Goal: Information Seeking & Learning: Learn about a topic

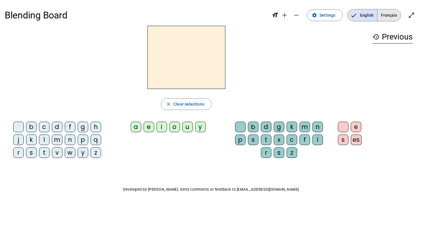
click at [393, 16] on span "Français" at bounding box center [388, 15] width 23 height 12
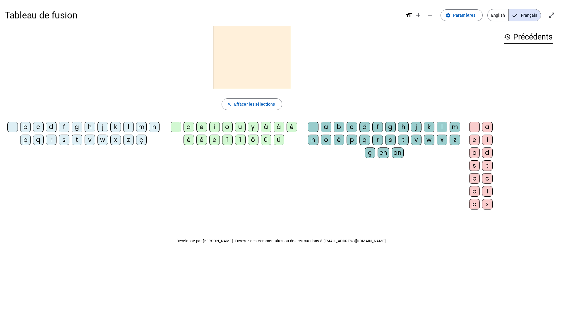
click at [275, 132] on letter-bubble "â" at bounding box center [280, 128] width 13 height 13
click at [257, 57] on h2 "â" at bounding box center [252, 57] width 78 height 63
click at [278, 127] on div "â" at bounding box center [279, 127] width 11 height 11
click at [257, 107] on span "Effacer les sélections" at bounding box center [254, 104] width 41 height 7
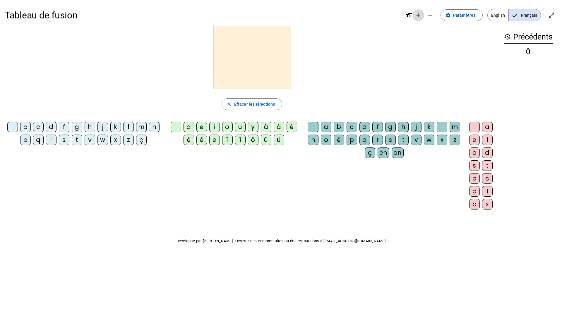
click at [421, 12] on mat-icon "add" at bounding box center [418, 15] width 7 height 7
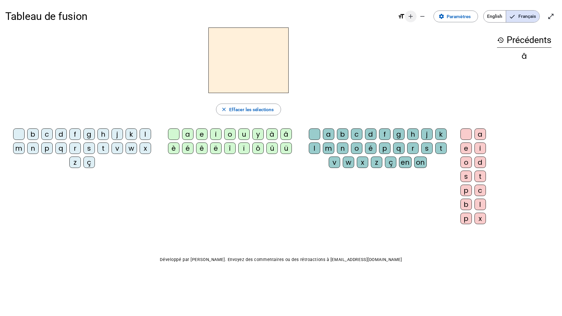
click at [421, 12] on span "Diminuer la taille de la police" at bounding box center [423, 16] width 14 height 14
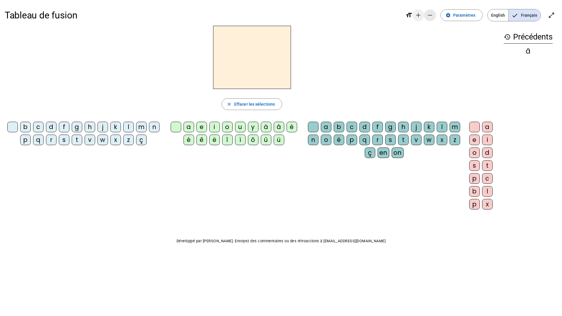
click at [421, 12] on mat-icon "add" at bounding box center [418, 15] width 7 height 7
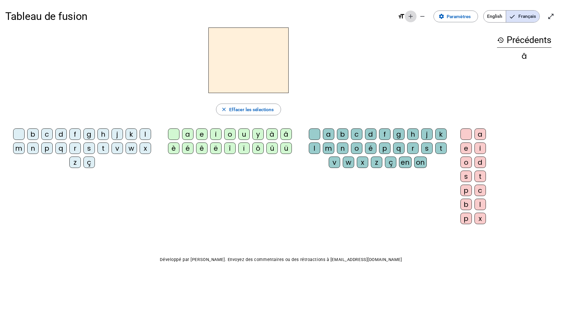
click at [421, 12] on span "Diminuer la taille de la police" at bounding box center [423, 16] width 14 height 14
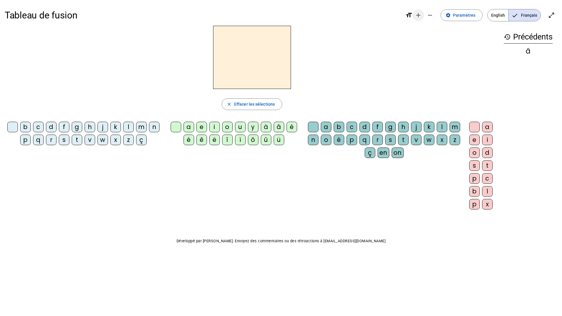
click at [421, 12] on mat-icon "add" at bounding box center [418, 15] width 7 height 7
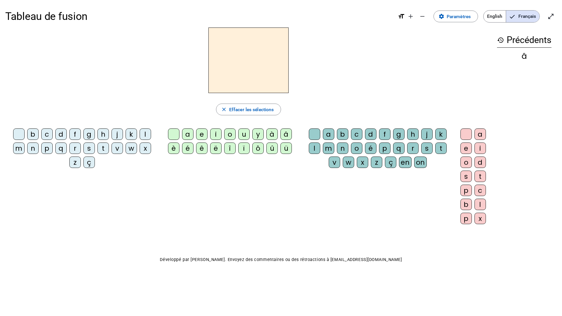
click at [144, 136] on div "l" at bounding box center [145, 134] width 11 height 11
click at [189, 136] on div "a" at bounding box center [187, 134] width 11 height 11
click at [259, 114] on span "button" at bounding box center [248, 109] width 65 height 14
click at [145, 134] on div "l" at bounding box center [145, 134] width 11 height 11
click at [204, 136] on div "e" at bounding box center [201, 134] width 11 height 11
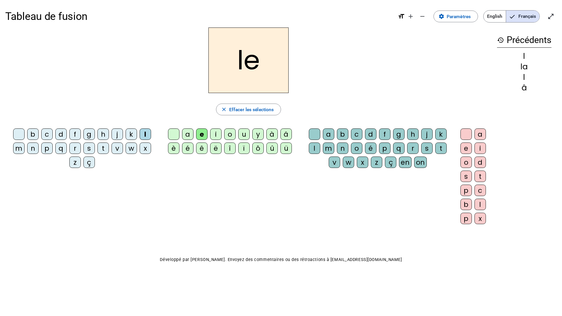
click at [258, 67] on h2 "le" at bounding box center [249, 61] width 80 height 66
drag, startPoint x: 258, startPoint y: 67, endPoint x: 246, endPoint y: 67, distance: 11.4
click at [246, 67] on h2 "le" at bounding box center [249, 61] width 80 height 66
click at [217, 136] on div "i" at bounding box center [215, 134] width 11 height 11
click at [245, 112] on span "Effacer les sélections" at bounding box center [251, 110] width 45 height 8
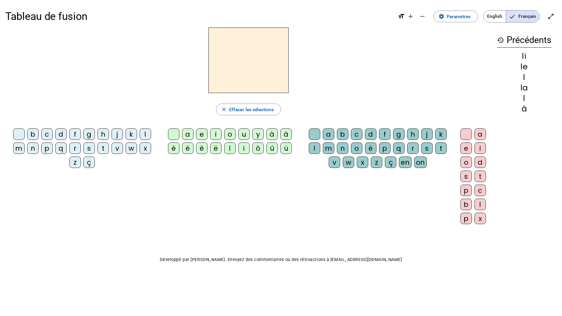
click at [150, 135] on div "l" at bounding box center [145, 134] width 11 height 11
click at [245, 138] on div "u" at bounding box center [243, 134] width 11 height 11
click at [254, 114] on span "button" at bounding box center [248, 109] width 65 height 14
click at [148, 137] on div "l" at bounding box center [145, 134] width 11 height 11
click at [244, 133] on div "u" at bounding box center [243, 134] width 11 height 11
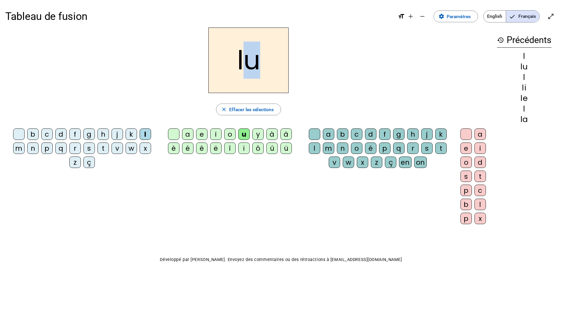
drag, startPoint x: 256, startPoint y: 63, endPoint x: 249, endPoint y: 62, distance: 7.3
click at [249, 62] on h2 "lu" at bounding box center [249, 61] width 80 height 66
click at [236, 56] on h2 "lu" at bounding box center [249, 61] width 80 height 66
drag, startPoint x: 238, startPoint y: 59, endPoint x: 243, endPoint y: 59, distance: 5.0
click at [243, 59] on h2 "lu" at bounding box center [249, 61] width 80 height 66
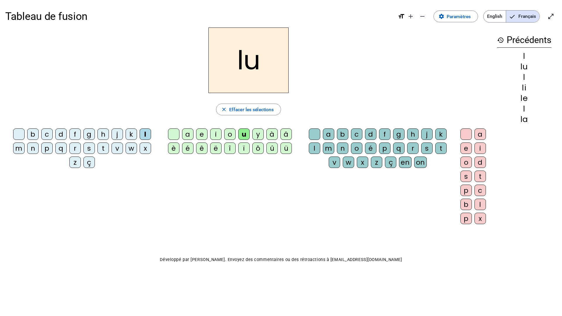
click at [105, 147] on div "t" at bounding box center [103, 148] width 11 height 11
drag, startPoint x: 247, startPoint y: 63, endPoint x: 263, endPoint y: 63, distance: 15.8
click at [263, 63] on h2 "tu" at bounding box center [249, 61] width 80 height 66
click at [203, 133] on div "e" at bounding box center [201, 134] width 11 height 11
drag, startPoint x: 253, startPoint y: 57, endPoint x: 267, endPoint y: 58, distance: 14.1
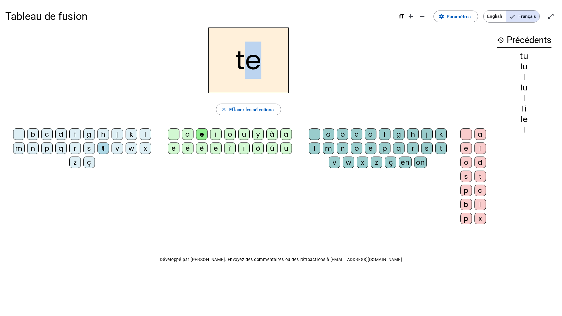
click at [267, 58] on h2 "te" at bounding box center [249, 61] width 80 height 66
click at [189, 134] on div "a" at bounding box center [187, 134] width 11 height 11
click at [242, 61] on h2 "ta" at bounding box center [249, 61] width 80 height 66
drag, startPoint x: 235, startPoint y: 59, endPoint x: 264, endPoint y: 58, distance: 28.4
click at [264, 58] on h2 "ta" at bounding box center [249, 61] width 80 height 66
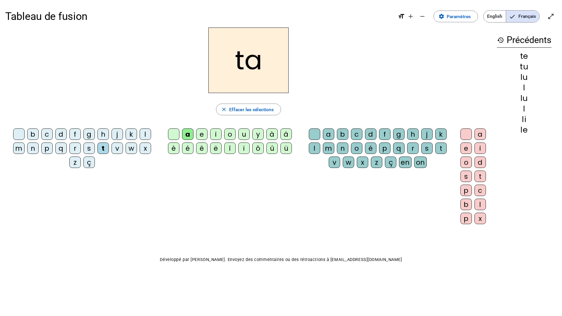
click at [63, 141] on letter-bubble "d" at bounding box center [62, 136] width 14 height 14
click at [241, 137] on div "u" at bounding box center [243, 134] width 11 height 11
drag, startPoint x: 254, startPoint y: 62, endPoint x: 266, endPoint y: 61, distance: 12.6
click at [266, 61] on h2 "du" at bounding box center [249, 61] width 80 height 66
click at [202, 136] on div "e" at bounding box center [201, 134] width 11 height 11
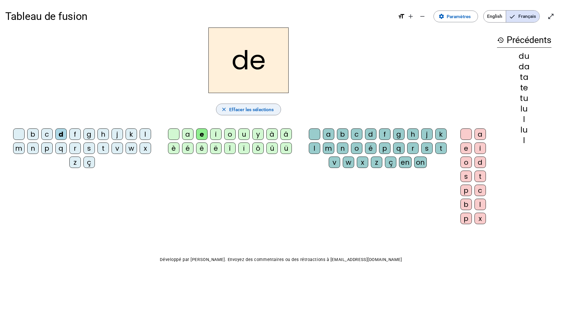
click at [259, 110] on span "Effacer les sélections" at bounding box center [251, 110] width 45 height 8
